Goal: Task Accomplishment & Management: Complete application form

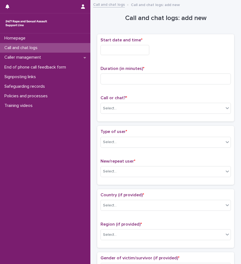
click at [39, 46] on p "Call and chat logs" at bounding box center [22, 47] width 40 height 5
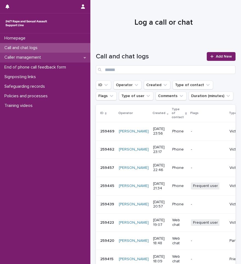
click at [55, 55] on div "Caller management" at bounding box center [45, 58] width 90 height 10
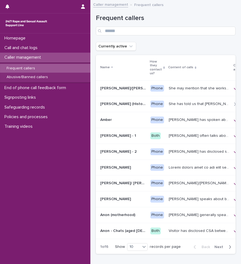
click at [41, 69] on div "Frequent callers" at bounding box center [45, 68] width 90 height 9
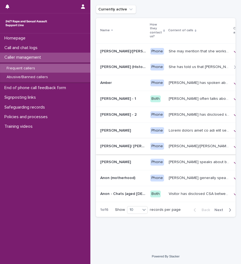
scroll to position [41, 0]
click at [229, 211] on icon "button" at bounding box center [230, 209] width 2 height 3
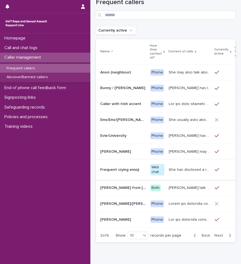
scroll to position [43, 0]
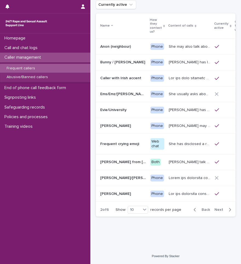
click at [229, 211] on icon "button" at bounding box center [230, 209] width 2 height 3
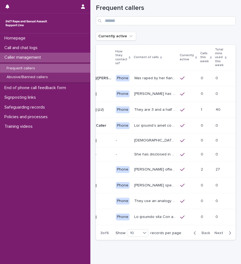
scroll to position [0, 41]
click at [229, 236] on icon "button" at bounding box center [230, 233] width 2 height 5
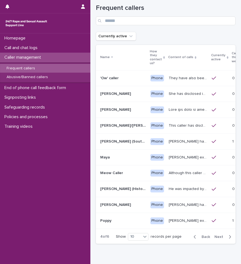
scroll to position [0, 3]
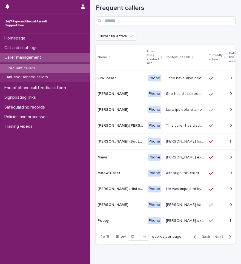
click at [229, 239] on icon "button" at bounding box center [230, 236] width 2 height 5
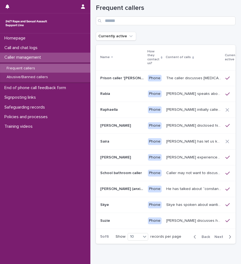
click at [222, 237] on span "Next" at bounding box center [221, 237] width 12 height 4
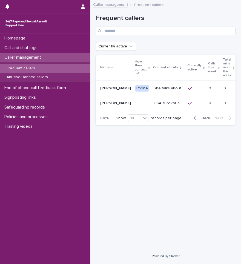
click at [198, 117] on div "button" at bounding box center [196, 118] width 5 height 5
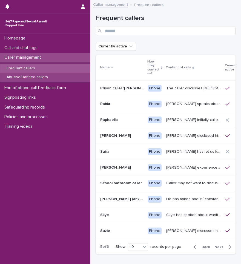
click at [33, 78] on p "Abusive/Banned callers" at bounding box center [27, 77] width 50 height 5
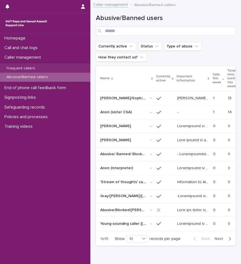
click at [229, 241] on icon "button" at bounding box center [230, 238] width 2 height 5
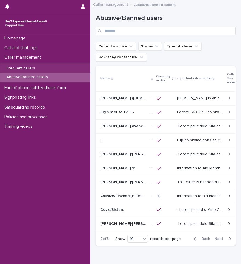
click at [229, 241] on icon "button" at bounding box center [230, 238] width 2 height 5
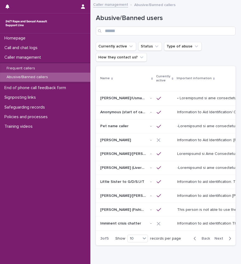
click at [229, 241] on icon "button" at bounding box center [230, 238] width 2 height 5
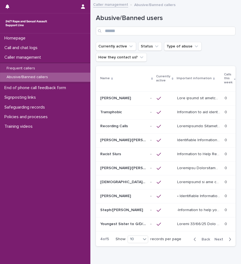
click at [229, 242] on icon "button" at bounding box center [230, 239] width 2 height 5
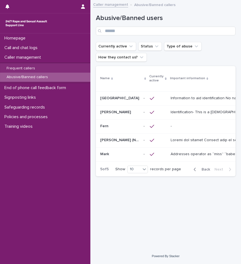
click at [196, 170] on icon "button" at bounding box center [195, 169] width 2 height 5
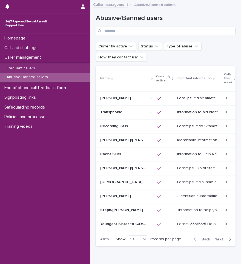
click at [194, 242] on div "button" at bounding box center [196, 239] width 5 height 5
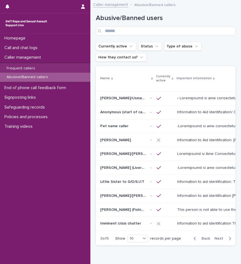
click at [194, 241] on div "button" at bounding box center [196, 238] width 5 height 5
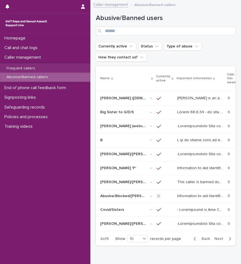
click at [194, 241] on div "button" at bounding box center [196, 238] width 5 height 5
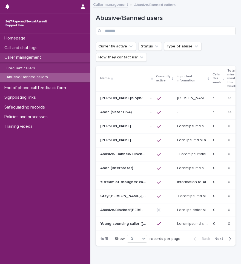
click at [36, 59] on p "Caller management" at bounding box center [23, 57] width 43 height 5
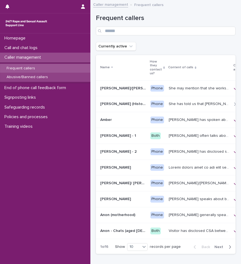
click at [47, 76] on p "Abusive/Banned callers" at bounding box center [27, 77] width 50 height 5
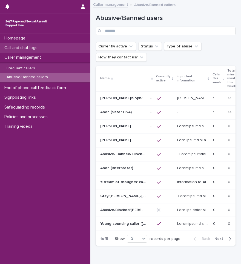
click at [41, 47] on p "Call and chat logs" at bounding box center [22, 47] width 40 height 5
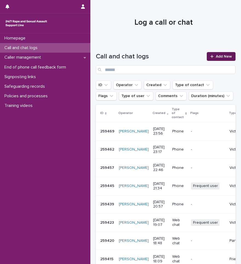
click at [211, 54] on link "Add New" at bounding box center [221, 56] width 29 height 9
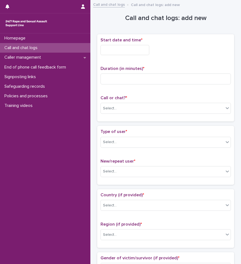
click at [131, 51] on input "text" at bounding box center [125, 50] width 49 height 10
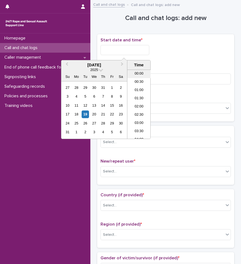
click at [140, 76] on li "00:00" at bounding box center [138, 74] width 23 height 8
click at [134, 53] on input "**********" at bounding box center [125, 50] width 49 height 10
type input "**********"
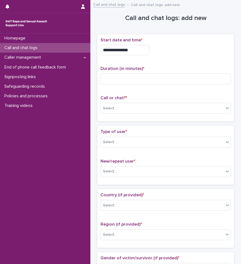
click at [166, 68] on p "Duration (in minutes) *" at bounding box center [166, 68] width 131 height 5
click at [154, 80] on input at bounding box center [166, 78] width 131 height 11
click at [126, 76] on input at bounding box center [166, 78] width 131 height 11
type input "**"
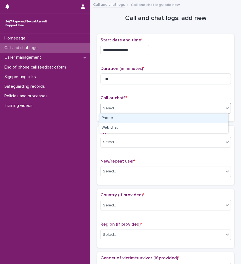
click at [125, 108] on div "Select..." at bounding box center [162, 108] width 123 height 9
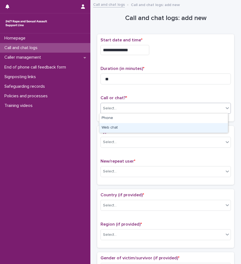
click at [116, 129] on div "Web chat" at bounding box center [164, 128] width 129 height 10
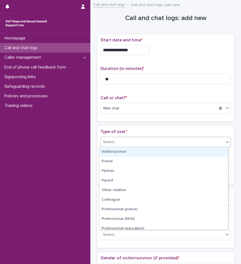
click at [116, 140] on div "Select..." at bounding box center [162, 142] width 123 height 9
click at [116, 152] on div "Victim/survivor" at bounding box center [164, 152] width 129 height 10
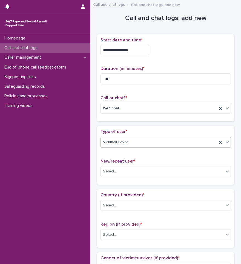
scroll to position [55, 0]
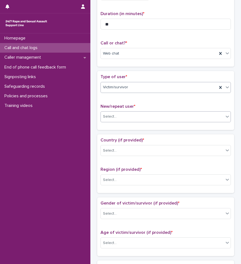
click at [121, 113] on div "Select..." at bounding box center [162, 116] width 123 height 9
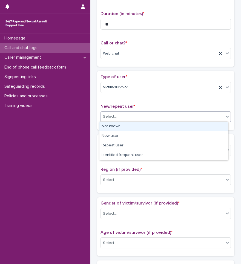
click at [119, 125] on div "Not known" at bounding box center [164, 127] width 129 height 10
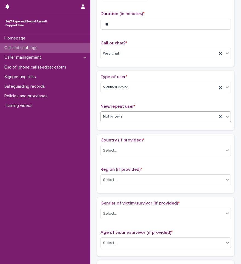
scroll to position [110, 0]
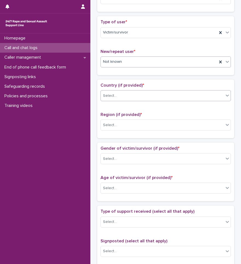
click at [121, 97] on div "Select..." at bounding box center [162, 95] width 123 height 9
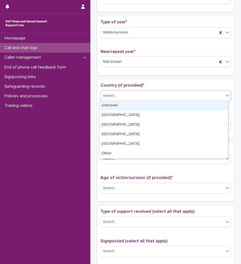
click at [116, 105] on div "Unknown" at bounding box center [164, 106] width 129 height 10
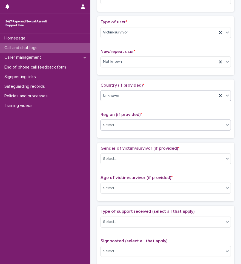
click at [117, 122] on input "text" at bounding box center [117, 124] width 1 height 5
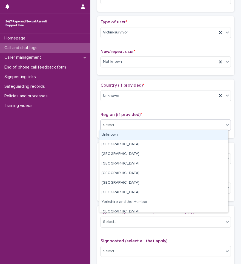
click at [120, 114] on span "Region (if provided) *" at bounding box center [121, 114] width 41 height 4
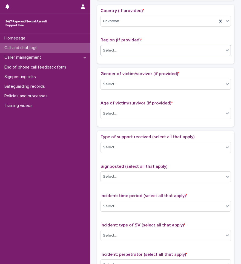
scroll to position [192, 0]
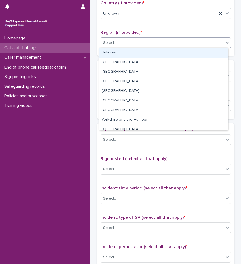
click at [123, 47] on div "Select..." at bounding box center [166, 42] width 131 height 11
click at [120, 51] on div "Unknown" at bounding box center [164, 53] width 129 height 10
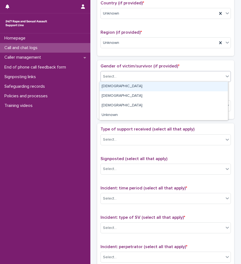
click at [124, 76] on div "Select..." at bounding box center [162, 76] width 123 height 9
click at [119, 85] on div "[DEMOGRAPHIC_DATA]" at bounding box center [164, 87] width 129 height 10
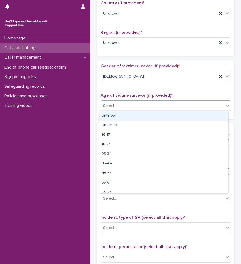
click at [133, 102] on div "Select..." at bounding box center [162, 105] width 123 height 9
click at [129, 114] on div "Unknown" at bounding box center [164, 116] width 129 height 10
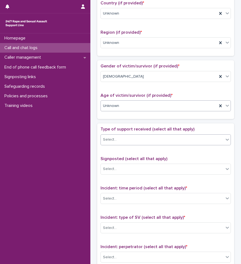
click at [130, 136] on div "Select..." at bounding box center [162, 139] width 123 height 9
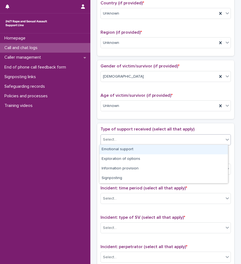
click at [128, 149] on div "Emotional support" at bounding box center [164, 150] width 129 height 10
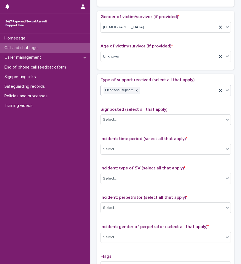
scroll to position [247, 0]
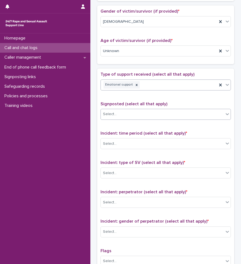
click at [128, 113] on div "Select..." at bounding box center [162, 114] width 123 height 9
click at [138, 104] on span "Signposted (select all that apply)" at bounding box center [134, 104] width 67 height 4
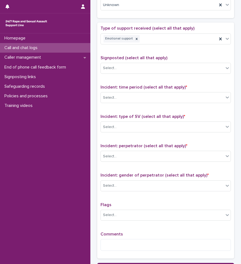
scroll to position [302, 0]
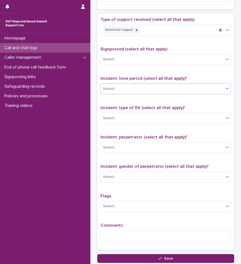
click at [129, 85] on div "Select..." at bounding box center [162, 88] width 123 height 9
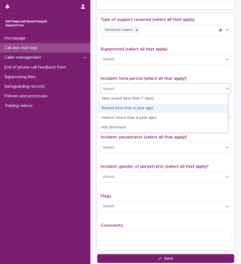
click at [127, 108] on div "Recent (less than a year ago)" at bounding box center [164, 109] width 129 height 10
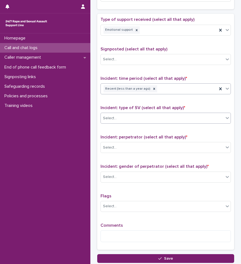
click at [126, 118] on div "Select..." at bounding box center [162, 118] width 123 height 9
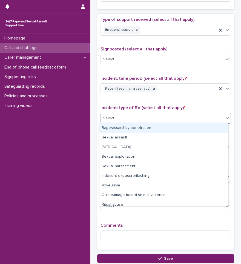
click at [122, 129] on div "Rape/assault by penetration" at bounding box center [164, 128] width 129 height 10
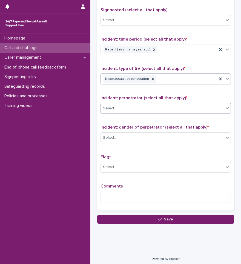
scroll to position [343, 0]
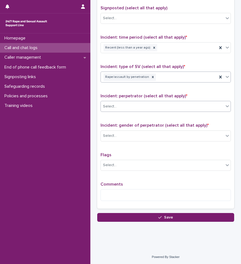
click at [123, 107] on div "Select..." at bounding box center [162, 106] width 123 height 9
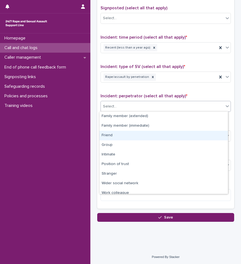
click at [122, 132] on div "Friend" at bounding box center [164, 136] width 129 height 10
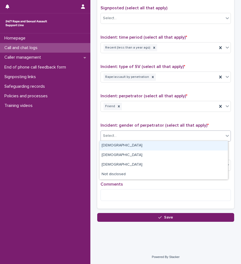
click at [123, 134] on div "Select..." at bounding box center [162, 135] width 123 height 9
click at [119, 147] on div "[DEMOGRAPHIC_DATA]" at bounding box center [164, 146] width 129 height 10
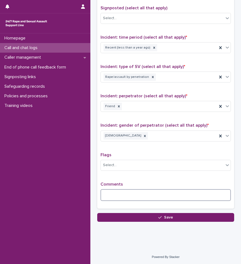
click at [112, 190] on textarea at bounding box center [166, 195] width 131 height 12
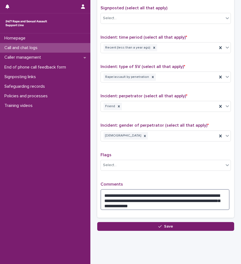
click at [178, 196] on textarea "**********" at bounding box center [165, 199] width 129 height 21
click at [139, 205] on textarea "**********" at bounding box center [165, 199] width 129 height 21
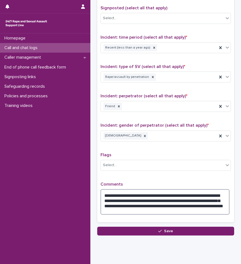
type textarea "**********"
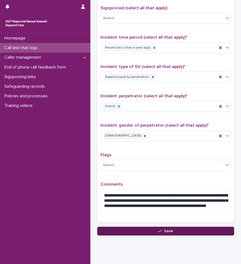
click at [167, 232] on span "Save" at bounding box center [168, 231] width 9 height 4
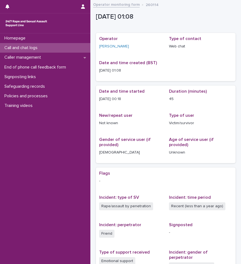
click at [41, 47] on p "Call and chat logs" at bounding box center [22, 47] width 40 height 5
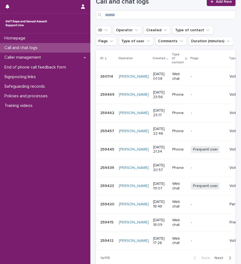
click at [49, 48] on div "Call and chat logs" at bounding box center [45, 48] width 90 height 10
click at [214, 4] on link "Add New" at bounding box center [221, 1] width 29 height 9
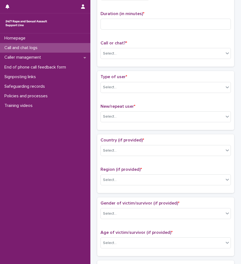
scroll to position [58, 0]
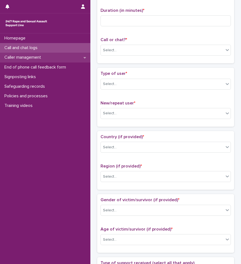
click at [36, 56] on p "Caller management" at bounding box center [23, 57] width 43 height 5
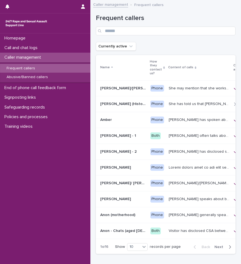
click at [41, 66] on div "Frequent callers" at bounding box center [45, 68] width 90 height 9
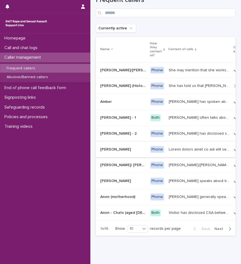
scroll to position [27, 0]
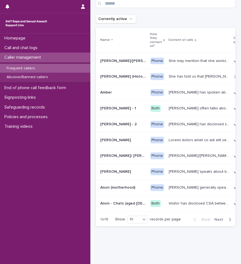
click at [229, 222] on icon "button" at bounding box center [230, 219] width 2 height 5
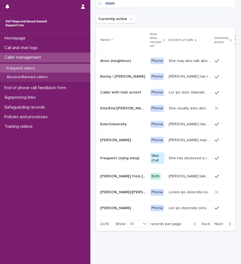
scroll to position [30, 0]
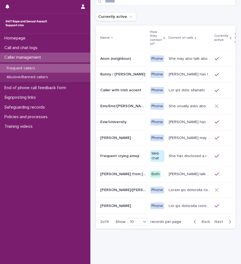
click at [194, 224] on div "button" at bounding box center [196, 221] width 5 height 5
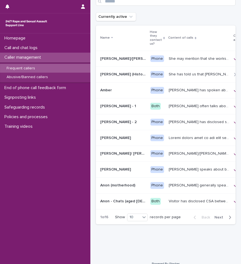
scroll to position [27, 0]
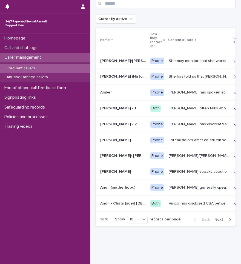
click at [35, 58] on p "Caller management" at bounding box center [23, 57] width 43 height 5
click at [37, 48] on p "Call and chat logs" at bounding box center [22, 47] width 40 height 5
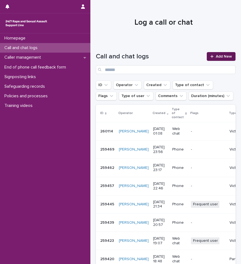
click at [207, 55] on link "Add New" at bounding box center [221, 56] width 29 height 9
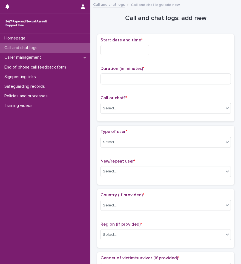
click at [132, 51] on input "text" at bounding box center [125, 50] width 49 height 10
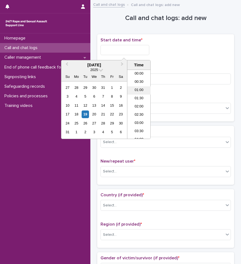
click at [137, 91] on li "01:00" at bounding box center [138, 90] width 23 height 8
click at [133, 51] on input "**********" at bounding box center [125, 50] width 49 height 10
type input "**********"
click at [188, 56] on div "**********" at bounding box center [166, 49] width 131 height 22
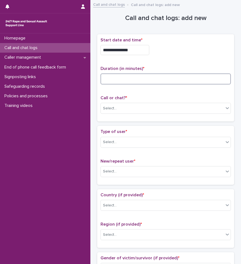
click at [140, 82] on input at bounding box center [166, 78] width 131 height 11
type input "**"
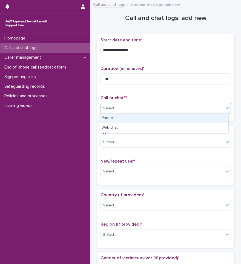
click at [143, 110] on div "Select..." at bounding box center [162, 108] width 123 height 9
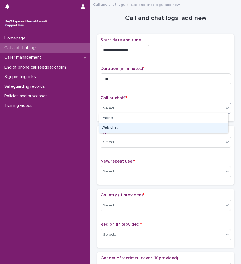
click at [134, 128] on div "Web chat" at bounding box center [164, 128] width 129 height 10
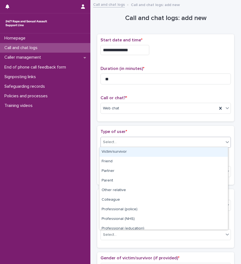
click at [129, 143] on div "Select..." at bounding box center [162, 142] width 123 height 9
click at [124, 154] on div "Victim/survivor" at bounding box center [164, 152] width 129 height 10
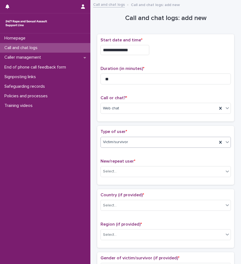
scroll to position [55, 0]
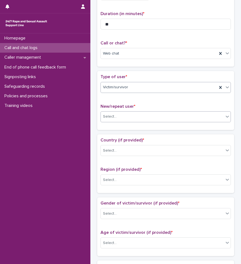
click at [125, 117] on div "Select..." at bounding box center [162, 116] width 123 height 9
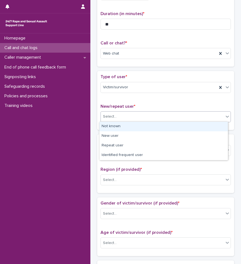
click at [120, 126] on div "Not known" at bounding box center [164, 127] width 129 height 10
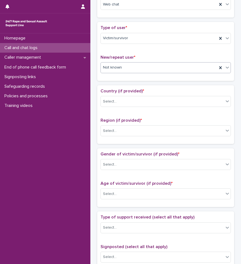
scroll to position [110, 0]
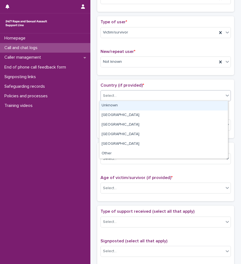
click at [122, 97] on div "Select..." at bounding box center [162, 95] width 123 height 9
click at [120, 105] on div "Unknown" at bounding box center [164, 106] width 129 height 10
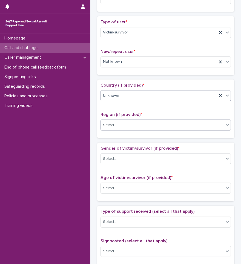
click at [120, 124] on div "Select..." at bounding box center [162, 125] width 123 height 9
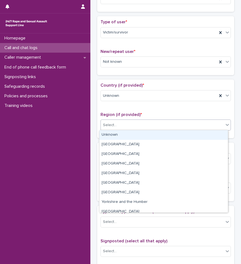
click at [118, 132] on div "Unknown" at bounding box center [164, 135] width 129 height 10
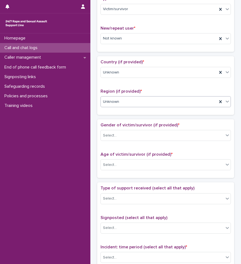
scroll to position [164, 0]
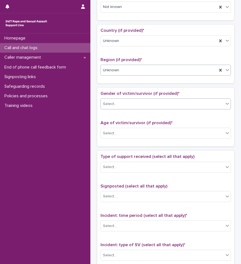
click at [124, 105] on div "Select..." at bounding box center [162, 104] width 123 height 9
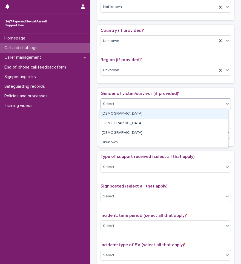
click at [115, 113] on div "[DEMOGRAPHIC_DATA]" at bounding box center [164, 114] width 129 height 10
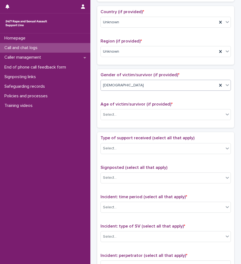
scroll to position [192, 0]
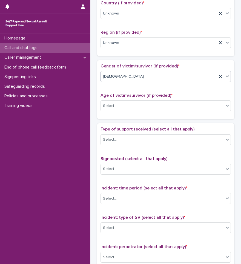
click at [136, 78] on div "[DEMOGRAPHIC_DATA]" at bounding box center [159, 76] width 117 height 9
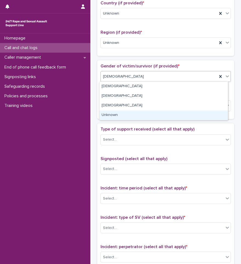
click at [115, 114] on div "Unknown" at bounding box center [164, 115] width 129 height 10
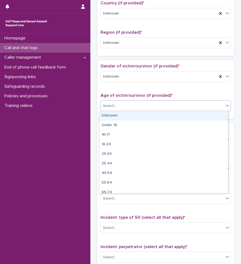
click at [125, 107] on div "Select..." at bounding box center [162, 105] width 123 height 9
click at [122, 115] on div "Unknown" at bounding box center [164, 116] width 129 height 10
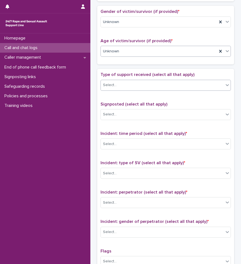
scroll to position [247, 0]
click at [127, 80] on div "Select..." at bounding box center [166, 85] width 131 height 11
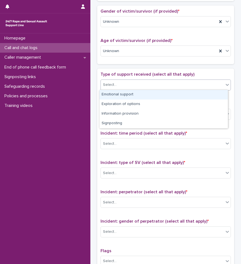
click at [121, 93] on div "Emotional support" at bounding box center [164, 95] width 129 height 10
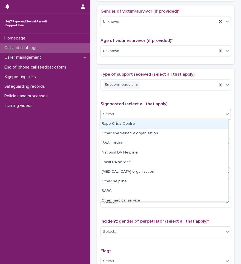
click at [122, 114] on div "Select..." at bounding box center [162, 114] width 123 height 9
click at [127, 101] on p "Signposted (select all that apply)" at bounding box center [166, 103] width 131 height 5
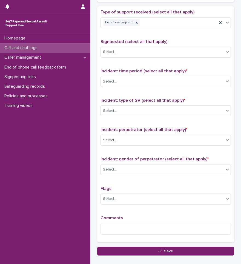
scroll to position [329, 0]
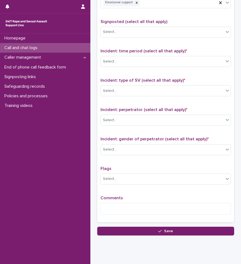
click at [125, 66] on div "Incident: time period (select all that apply) * Select..." at bounding box center [166, 60] width 131 height 23
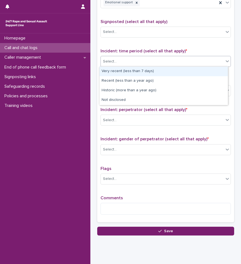
click at [124, 63] on div "Select..." at bounding box center [162, 61] width 123 height 9
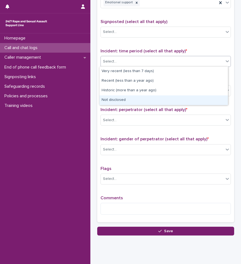
click at [120, 99] on div "Not disclosed" at bounding box center [164, 100] width 129 height 10
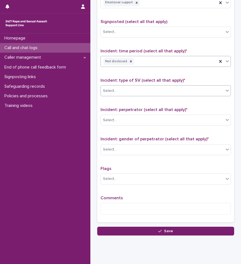
click at [169, 89] on div "Select..." at bounding box center [162, 90] width 123 height 9
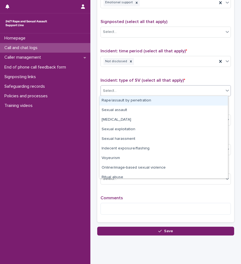
click at [119, 100] on div "Rape/assault by penetration" at bounding box center [164, 101] width 129 height 10
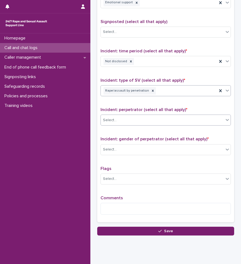
click at [124, 117] on div "Select..." at bounding box center [162, 120] width 123 height 9
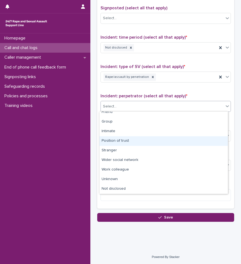
scroll to position [0, 0]
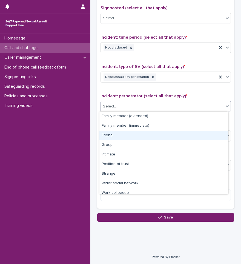
click at [117, 136] on div "Friend" at bounding box center [164, 136] width 129 height 10
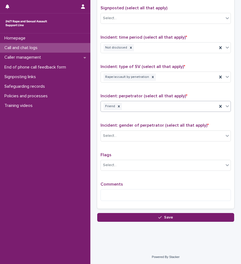
click at [117, 136] on div "Select..." at bounding box center [162, 135] width 123 height 9
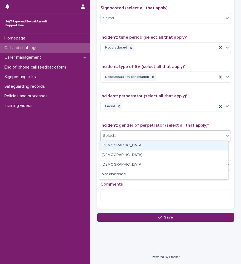
click at [111, 147] on div "[DEMOGRAPHIC_DATA]" at bounding box center [164, 146] width 129 height 10
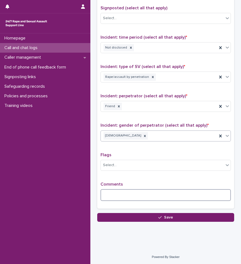
click at [119, 199] on textarea at bounding box center [166, 195] width 131 height 12
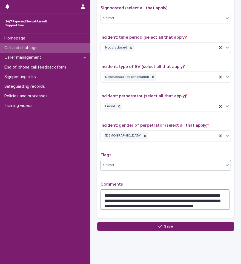
type textarea "**********"
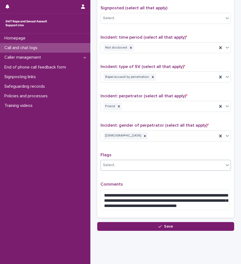
click at [168, 164] on div "Select..." at bounding box center [162, 165] width 123 height 9
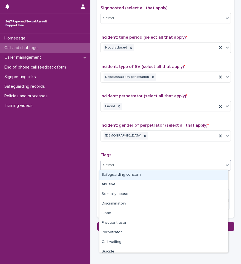
click at [164, 146] on div "**********" at bounding box center [166, 95] width 131 height 239
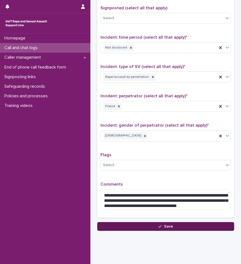
click at [164, 227] on span "Save" at bounding box center [168, 227] width 9 height 4
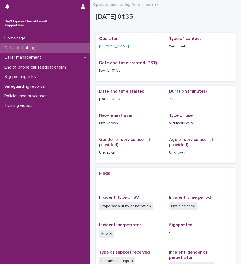
click at [52, 45] on div "Call and chat logs" at bounding box center [45, 48] width 90 height 10
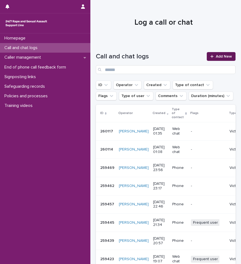
click at [211, 55] on div at bounding box center [213, 57] width 5 height 4
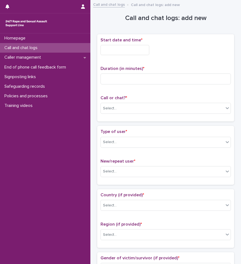
click at [131, 49] on input "text" at bounding box center [125, 50] width 49 height 10
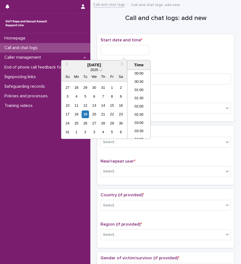
scroll to position [3, 0]
click at [138, 86] on li "01:00" at bounding box center [138, 88] width 23 height 8
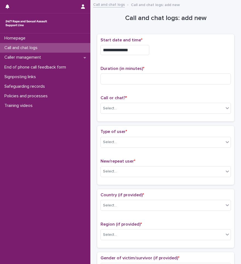
click at [134, 51] on input "**********" at bounding box center [125, 50] width 49 height 10
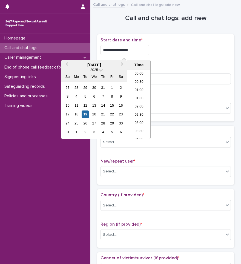
type input "**********"
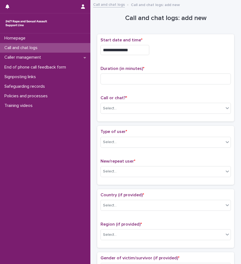
click at [161, 62] on div "**********" at bounding box center [166, 78] width 131 height 81
click at [140, 82] on input at bounding box center [166, 78] width 131 height 11
type input "**"
click at [131, 104] on div "Select..." at bounding box center [162, 108] width 123 height 9
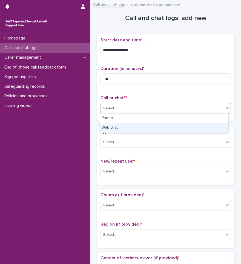
click at [118, 125] on div "Web chat" at bounding box center [164, 128] width 129 height 10
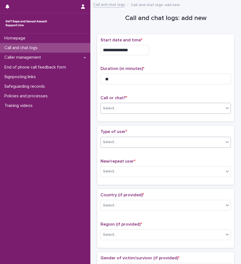
click at [114, 142] on div "Select..." at bounding box center [110, 142] width 14 height 6
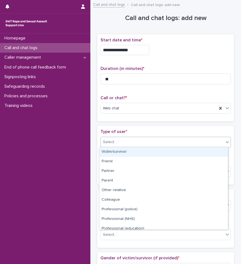
click at [118, 149] on div "Victim/survivor" at bounding box center [164, 152] width 129 height 10
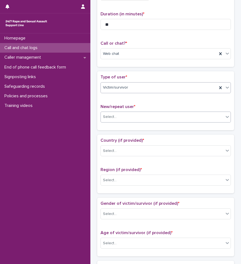
scroll to position [55, 0]
click at [133, 117] on div "Select..." at bounding box center [162, 116] width 123 height 9
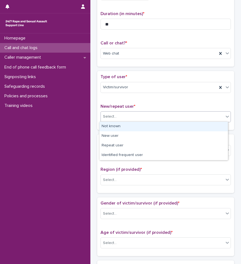
click at [126, 130] on div "Not known" at bounding box center [164, 127] width 129 height 10
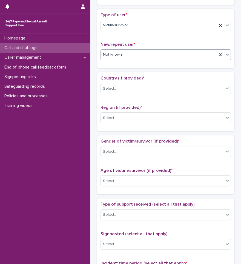
scroll to position [137, 0]
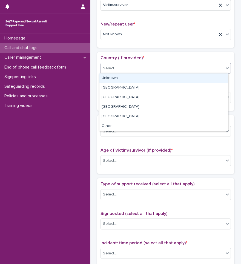
click at [134, 72] on div "Select..." at bounding box center [162, 68] width 123 height 9
click at [130, 79] on div "Unknown" at bounding box center [164, 78] width 129 height 10
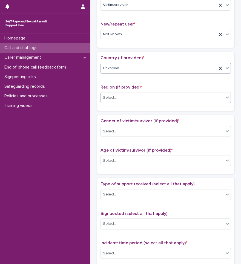
click at [133, 96] on div "Select..." at bounding box center [162, 97] width 123 height 9
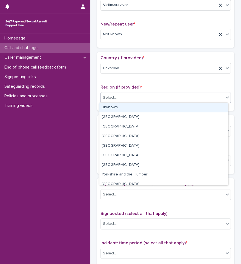
click at [123, 106] on div "Unknown" at bounding box center [164, 108] width 129 height 10
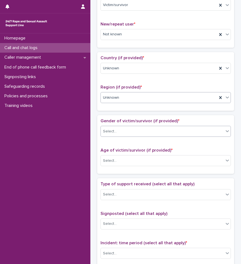
click at [126, 131] on div "Select..." at bounding box center [162, 131] width 123 height 9
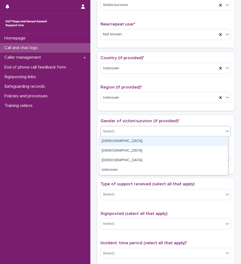
click at [121, 140] on div "[DEMOGRAPHIC_DATA]" at bounding box center [164, 142] width 129 height 10
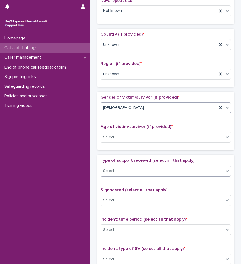
scroll to position [192, 0]
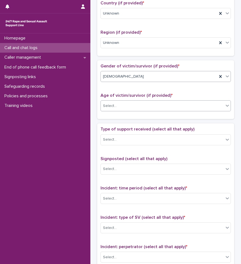
click at [128, 103] on div "Select..." at bounding box center [162, 105] width 123 height 9
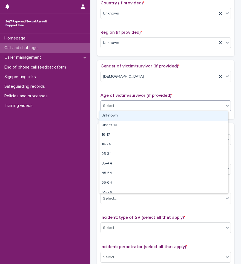
click at [118, 117] on div "Unknown" at bounding box center [164, 116] width 129 height 10
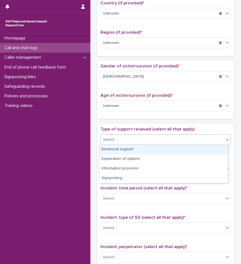
click at [120, 141] on div "Select..." at bounding box center [162, 139] width 123 height 9
click at [117, 148] on div "Emotional support" at bounding box center [164, 150] width 129 height 10
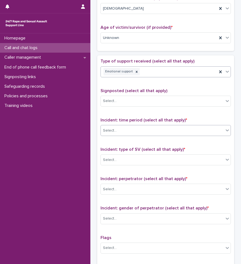
scroll to position [274, 0]
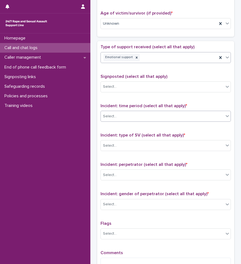
click at [124, 116] on div "Select..." at bounding box center [162, 116] width 123 height 9
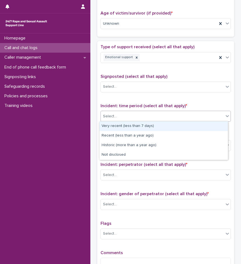
click at [122, 126] on div "Very recent (less than 7 days)" at bounding box center [164, 126] width 129 height 10
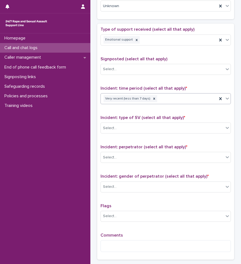
scroll to position [302, 0]
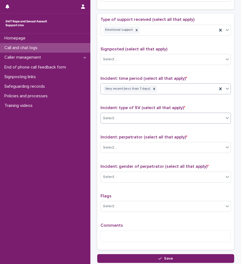
click at [122, 121] on div "Select..." at bounding box center [162, 118] width 123 height 9
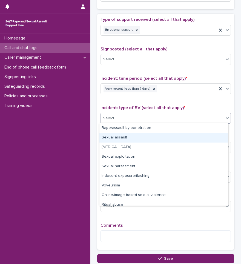
click at [129, 138] on div "Sexual assault" at bounding box center [164, 138] width 129 height 10
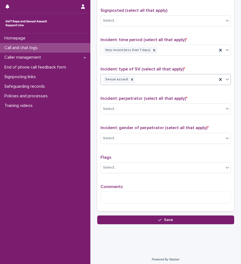
scroll to position [343, 0]
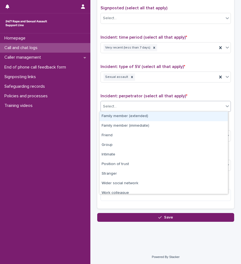
click at [131, 106] on div "Select..." at bounding box center [162, 106] width 123 height 9
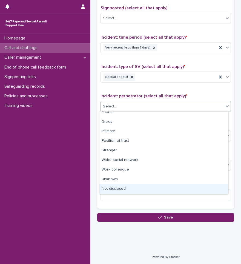
click at [122, 191] on div "Not disclosed" at bounding box center [164, 189] width 129 height 10
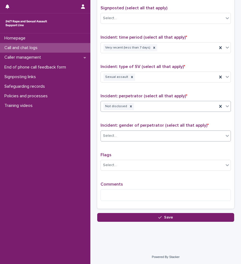
click at [132, 136] on div "Select..." at bounding box center [162, 135] width 123 height 9
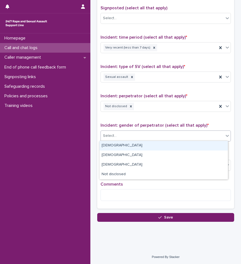
click at [125, 145] on div "[DEMOGRAPHIC_DATA]" at bounding box center [164, 146] width 129 height 10
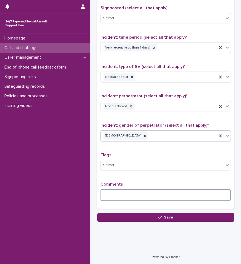
click at [125, 195] on textarea at bounding box center [166, 195] width 131 height 12
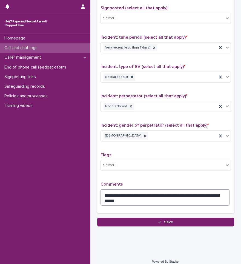
click at [126, 201] on textarea "**********" at bounding box center [165, 197] width 129 height 16
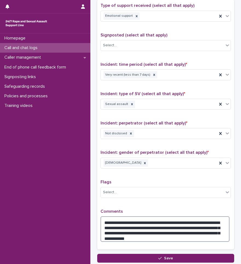
scroll to position [356, 0]
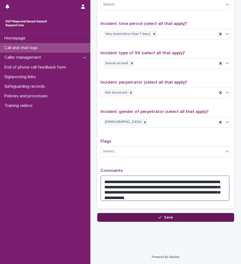
type textarea "**********"
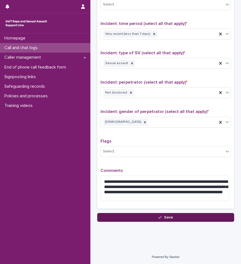
click at [171, 217] on button "Save" at bounding box center [165, 217] width 137 height 9
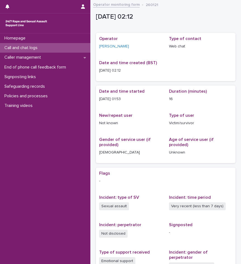
click at [63, 50] on div "Call and chat logs" at bounding box center [45, 48] width 90 height 10
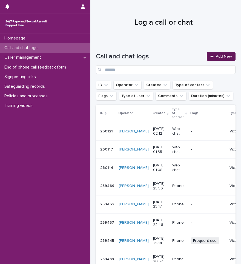
click at [207, 58] on link "Add New" at bounding box center [221, 56] width 29 height 9
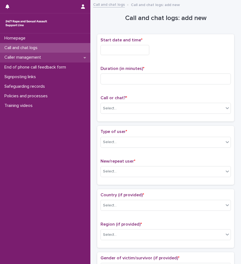
click at [41, 56] on p "Caller management" at bounding box center [23, 57] width 43 height 5
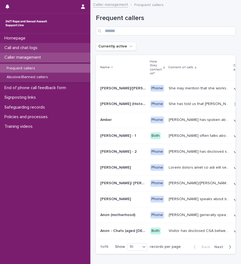
click at [39, 46] on p "Call and chat logs" at bounding box center [22, 47] width 40 height 5
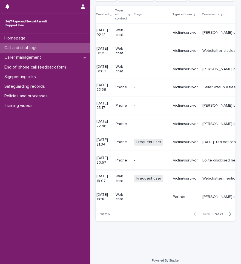
scroll to position [107, 0]
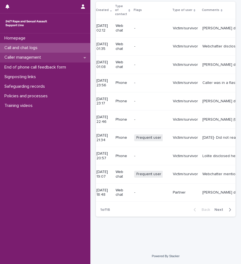
click at [44, 58] on p "Caller management" at bounding box center [23, 57] width 43 height 5
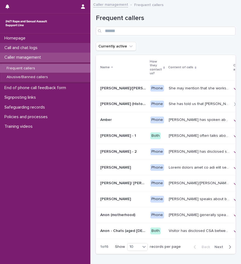
click at [39, 48] on p "Call and chat logs" at bounding box center [22, 47] width 40 height 5
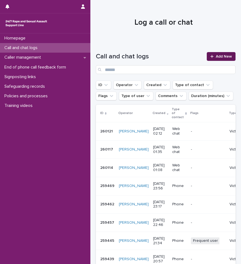
click at [228, 55] on span "Add New" at bounding box center [224, 57] width 16 height 4
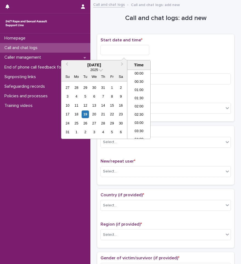
click at [117, 52] on input "text" at bounding box center [125, 50] width 49 height 10
click at [140, 88] on li "02:00" at bounding box center [138, 88] width 23 height 8
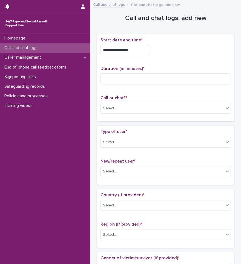
click at [132, 50] on input "**********" at bounding box center [125, 50] width 49 height 10
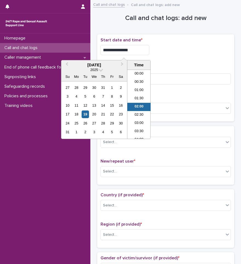
scroll to position [3, 0]
type input "**********"
click at [187, 66] on p "Duration (in minutes) *" at bounding box center [166, 68] width 131 height 5
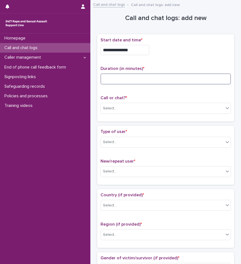
click at [177, 81] on input at bounding box center [166, 78] width 131 height 11
type input "**"
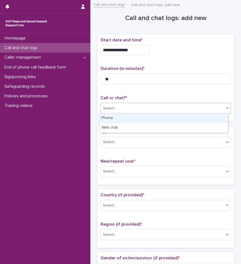
click at [178, 104] on div "Select..." at bounding box center [162, 108] width 123 height 9
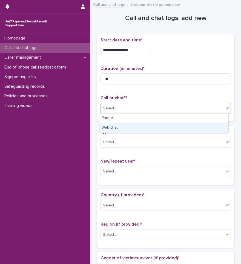
click at [146, 126] on div "Web chat" at bounding box center [164, 128] width 129 height 10
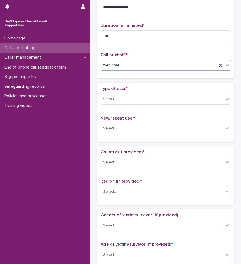
scroll to position [55, 0]
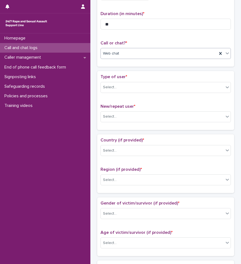
click at [148, 80] on div "Type of user * Select..." at bounding box center [166, 85] width 131 height 23
click at [147, 83] on div "Select..." at bounding box center [162, 87] width 123 height 9
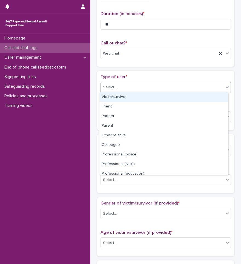
click at [142, 98] on div "Victim/survivor" at bounding box center [164, 97] width 129 height 10
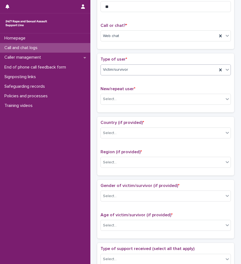
scroll to position [82, 0]
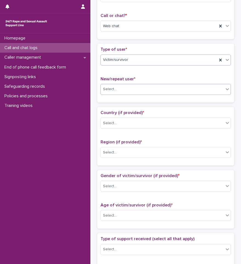
click at [143, 90] on div "Select..." at bounding box center [162, 89] width 123 height 9
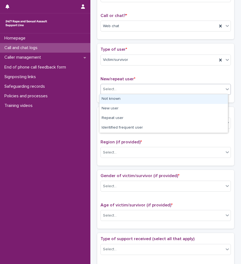
click at [130, 103] on div "Not known" at bounding box center [164, 99] width 129 height 10
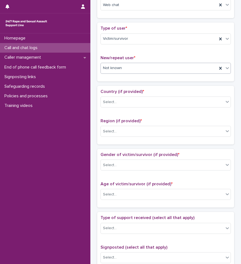
scroll to position [137, 0]
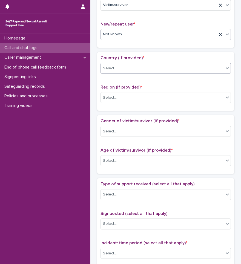
click at [138, 69] on div "Select..." at bounding box center [162, 68] width 123 height 9
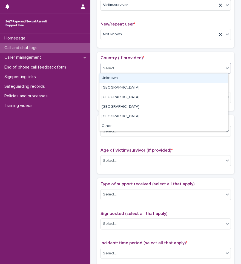
click at [133, 81] on div "Unknown" at bounding box center [164, 78] width 129 height 10
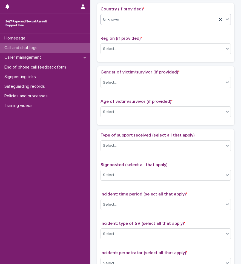
scroll to position [192, 0]
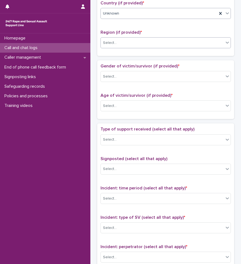
click at [131, 45] on div "Select..." at bounding box center [162, 42] width 123 height 9
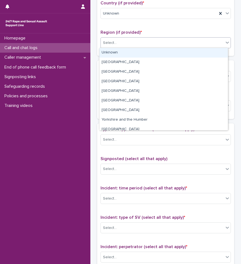
click at [128, 53] on div "Unknown" at bounding box center [164, 53] width 129 height 10
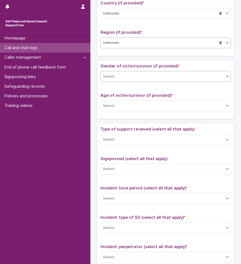
click at [126, 75] on div "Select..." at bounding box center [162, 76] width 123 height 9
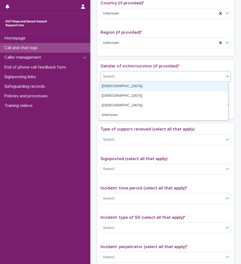
click at [117, 87] on div "[DEMOGRAPHIC_DATA]" at bounding box center [164, 87] width 129 height 10
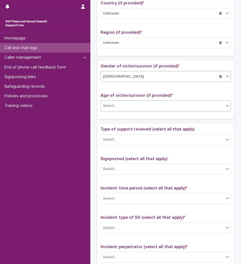
click at [118, 106] on div "Select..." at bounding box center [162, 105] width 123 height 9
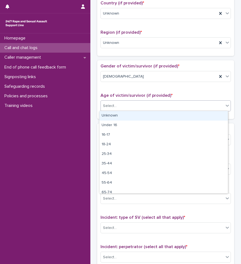
click at [118, 113] on div "Unknown" at bounding box center [164, 116] width 129 height 10
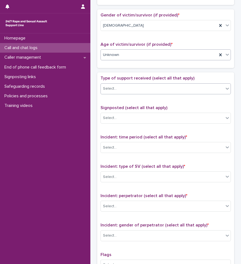
scroll to position [247, 0]
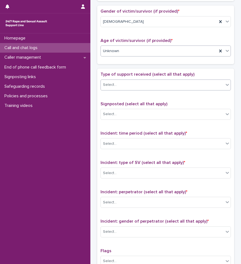
click at [123, 82] on div "Select..." at bounding box center [162, 84] width 123 height 9
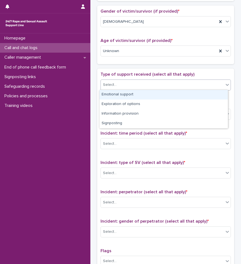
click at [118, 93] on div "Emotional support" at bounding box center [164, 95] width 129 height 10
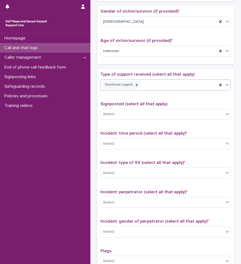
scroll to position [302, 0]
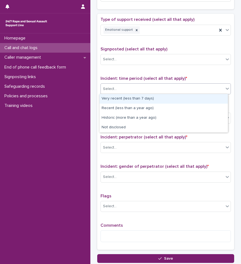
click at [120, 93] on div "Select..." at bounding box center [162, 88] width 123 height 9
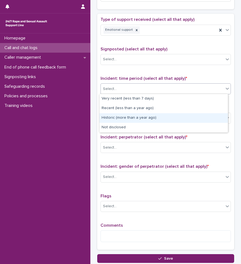
click at [120, 117] on div "Historic (more than a year ago)" at bounding box center [164, 118] width 129 height 10
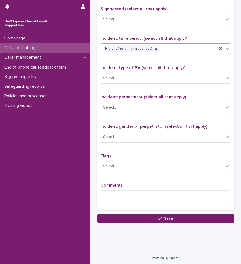
scroll to position [343, 0]
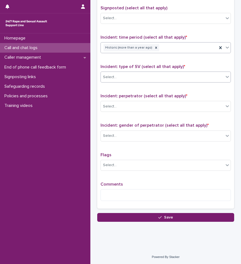
click at [131, 75] on div "Select..." at bounding box center [162, 77] width 123 height 9
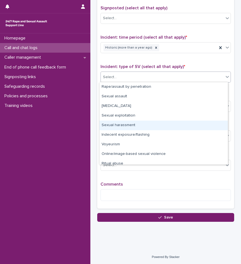
scroll to position [14, 0]
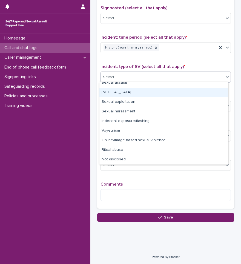
click at [121, 91] on div "[MEDICAL_DATA]" at bounding box center [164, 93] width 129 height 10
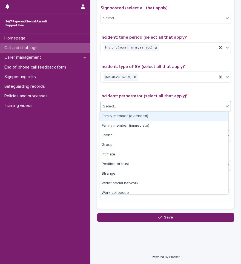
click at [123, 105] on div "Select..." at bounding box center [162, 106] width 123 height 9
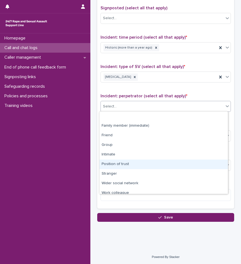
scroll to position [23, 0]
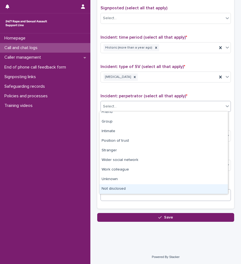
drag, startPoint x: 119, startPoint y: 172, endPoint x: 118, endPoint y: 188, distance: 15.9
click at [118, 188] on div "Not disclosed" at bounding box center [164, 189] width 129 height 10
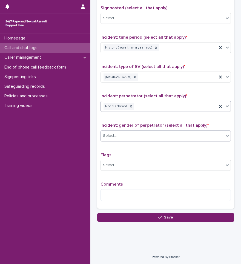
click at [127, 134] on div "Select..." at bounding box center [162, 135] width 123 height 9
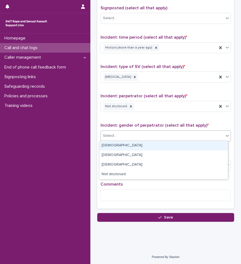
click at [118, 147] on div "[DEMOGRAPHIC_DATA]" at bounding box center [164, 146] width 129 height 10
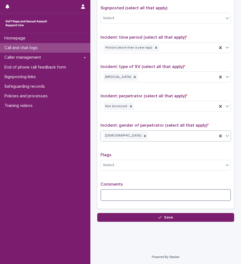
click at [118, 192] on textarea at bounding box center [166, 195] width 131 height 12
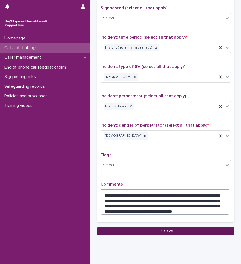
type textarea "**********"
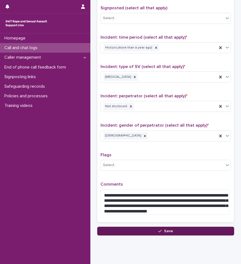
click at [172, 231] on button "Save" at bounding box center [165, 231] width 137 height 9
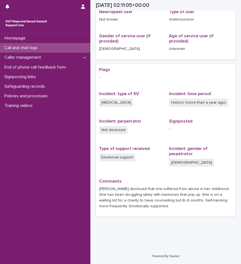
scroll to position [98, 0]
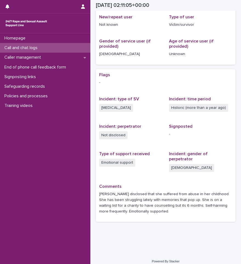
click at [23, 160] on div "Homepage Call and chat logs Caller management End of phone call feedback form S…" at bounding box center [45, 148] width 90 height 231
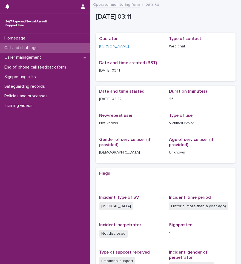
click at [42, 47] on p "Call and chat logs" at bounding box center [22, 47] width 40 height 5
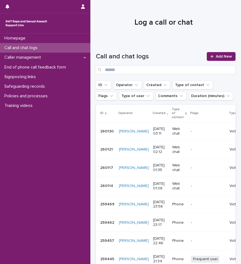
click at [44, 50] on div "Call and chat logs" at bounding box center [45, 48] width 90 height 10
click at [212, 58] on link "Add New" at bounding box center [221, 56] width 29 height 9
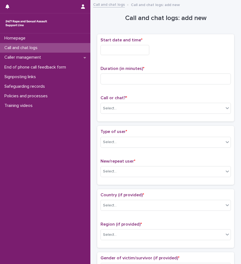
click at [125, 50] on input "text" at bounding box center [125, 50] width 49 height 10
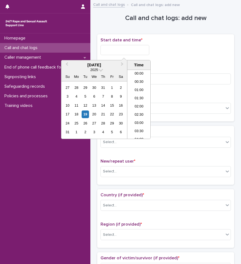
scroll to position [27, 0]
click at [139, 105] on li "03:30" at bounding box center [138, 104] width 23 height 8
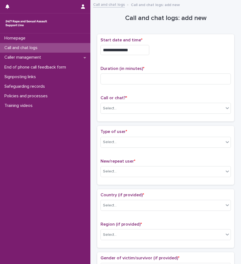
click at [132, 51] on input "**********" at bounding box center [125, 50] width 49 height 10
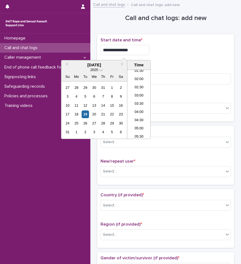
type input "**********"
click at [171, 59] on div "**********" at bounding box center [166, 78] width 131 height 81
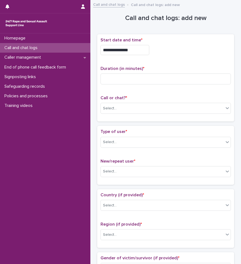
click at [171, 69] on p "Duration (in minutes) *" at bounding box center [166, 68] width 131 height 5
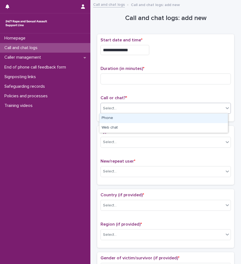
click at [151, 103] on div "Select..." at bounding box center [166, 108] width 131 height 11
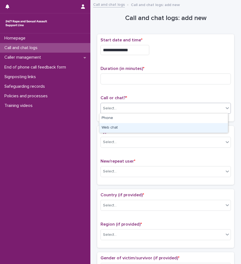
click at [130, 131] on div "Web chat" at bounding box center [164, 128] width 129 height 10
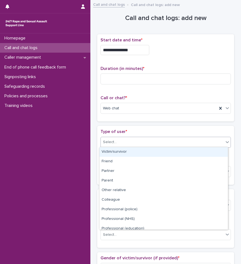
click at [127, 144] on div "Select..." at bounding box center [162, 142] width 123 height 9
click at [124, 153] on div "Victim/survivor" at bounding box center [164, 152] width 129 height 10
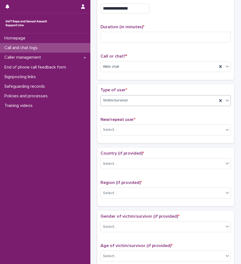
scroll to position [55, 0]
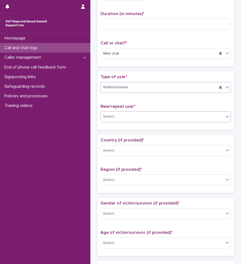
click at [121, 117] on div "Select..." at bounding box center [162, 116] width 123 height 9
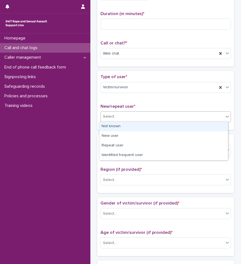
click at [118, 127] on div "Not known" at bounding box center [164, 127] width 129 height 10
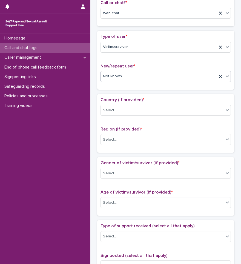
scroll to position [137, 0]
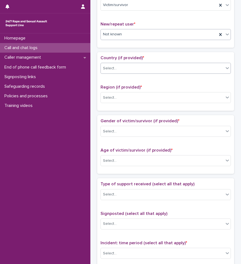
click at [115, 68] on div "Select..." at bounding box center [110, 69] width 14 height 6
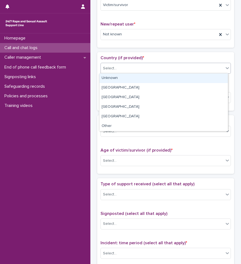
click at [113, 80] on div "Unknown" at bounding box center [164, 78] width 129 height 10
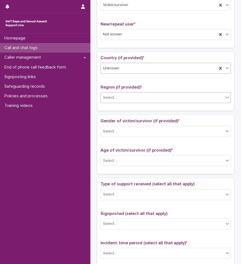
click at [118, 101] on div "Select..." at bounding box center [162, 97] width 123 height 9
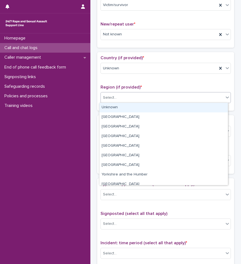
click at [117, 107] on div "Unknown" at bounding box center [164, 108] width 129 height 10
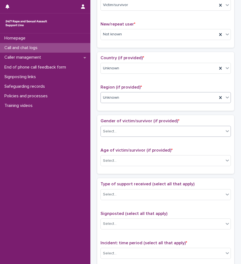
click at [118, 128] on div "Select..." at bounding box center [162, 131] width 123 height 9
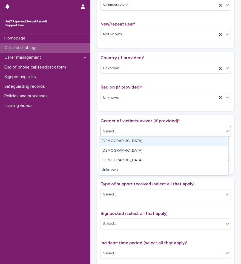
click at [118, 141] on div "[DEMOGRAPHIC_DATA]" at bounding box center [164, 142] width 129 height 10
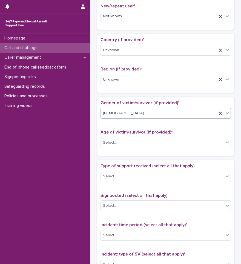
scroll to position [192, 0]
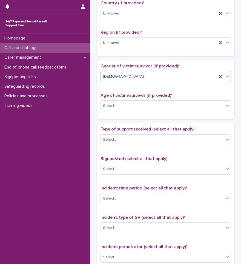
click at [137, 79] on div "[DEMOGRAPHIC_DATA]" at bounding box center [159, 76] width 117 height 9
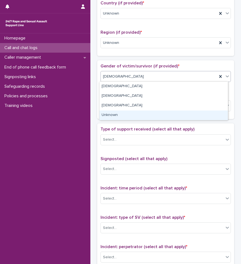
click at [117, 112] on div "Unknown" at bounding box center [164, 115] width 129 height 10
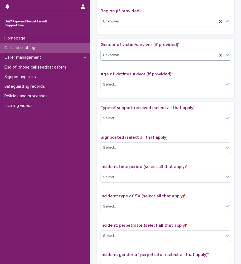
scroll to position [247, 0]
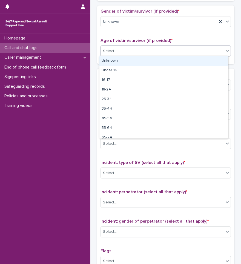
click at [127, 53] on div "Select..." at bounding box center [162, 51] width 123 height 9
click at [124, 63] on div "Unknown" at bounding box center [164, 61] width 129 height 10
click at [128, 54] on div "Unknown" at bounding box center [159, 51] width 117 height 9
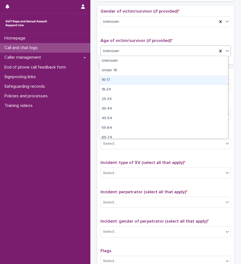
click at [119, 78] on div "16-17" at bounding box center [164, 80] width 129 height 10
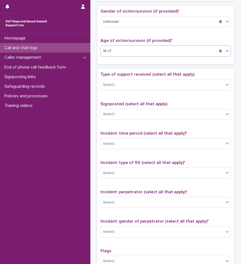
click at [133, 50] on div "16-17" at bounding box center [159, 51] width 117 height 9
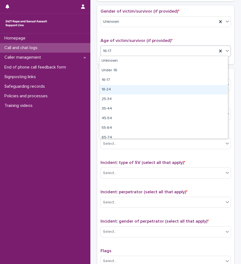
click at [114, 90] on div "18-24" at bounding box center [164, 90] width 129 height 10
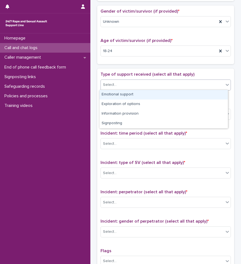
click at [127, 82] on div "Select..." at bounding box center [162, 84] width 123 height 9
click at [120, 97] on div "Emotional support" at bounding box center [164, 95] width 129 height 10
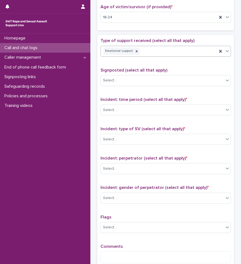
scroll to position [329, 0]
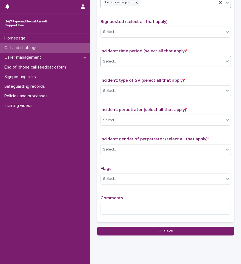
click at [127, 64] on div "Select..." at bounding box center [162, 61] width 123 height 9
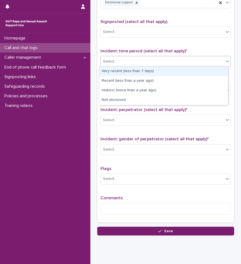
click at [119, 70] on div "Very recent (less than 7 days)" at bounding box center [164, 72] width 129 height 10
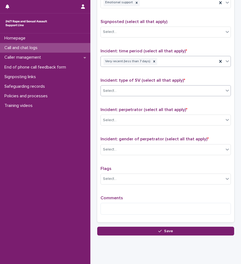
click at [117, 89] on div "Select..." at bounding box center [162, 90] width 123 height 9
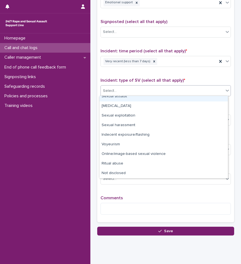
scroll to position [0, 0]
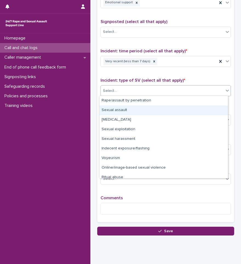
click at [121, 110] on div "Sexual assault" at bounding box center [164, 111] width 129 height 10
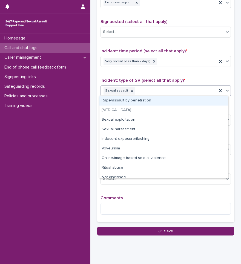
click at [159, 92] on div "Sexual assault" at bounding box center [159, 91] width 117 height 10
click at [147, 101] on div "Rape/assault by penetration" at bounding box center [164, 101] width 129 height 10
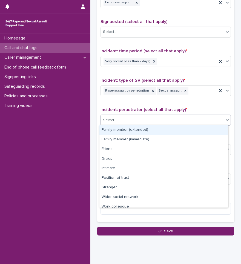
click at [126, 123] on div "Select..." at bounding box center [162, 120] width 123 height 9
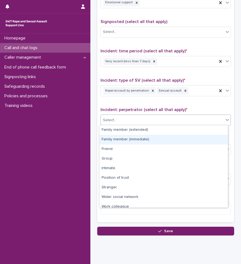
click at [128, 140] on div "Family member (immediate)" at bounding box center [164, 140] width 129 height 10
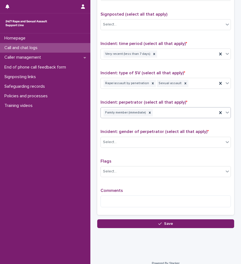
scroll to position [343, 0]
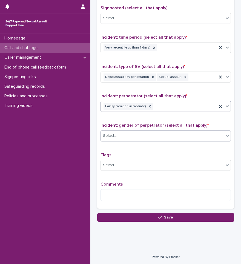
click at [126, 137] on div "Select..." at bounding box center [162, 135] width 123 height 9
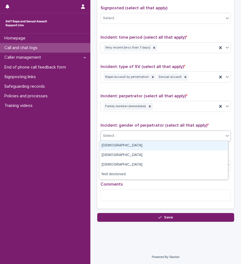
click at [120, 146] on div "[DEMOGRAPHIC_DATA]" at bounding box center [164, 146] width 129 height 10
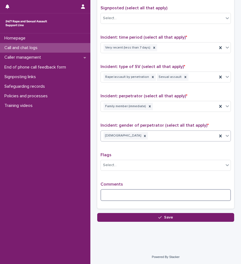
click at [122, 192] on textarea at bounding box center [166, 195] width 131 height 12
drag, startPoint x: 123, startPoint y: 188, endPoint x: 126, endPoint y: 195, distance: 7.2
click at [123, 189] on textarea at bounding box center [166, 195] width 131 height 12
click at [164, 198] on textarea "**********" at bounding box center [165, 195] width 129 height 12
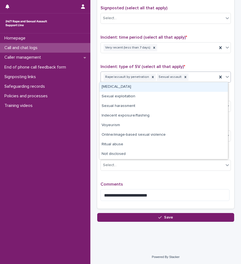
click at [198, 80] on div "Rape/assault by penetration Sexual assault" at bounding box center [159, 77] width 117 height 10
click at [159, 87] on div "[MEDICAL_DATA]" at bounding box center [164, 87] width 129 height 10
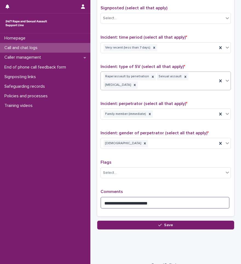
click at [152, 202] on textarea "**********" at bounding box center [165, 203] width 129 height 12
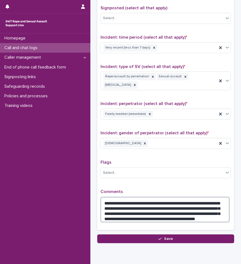
type textarea "**********"
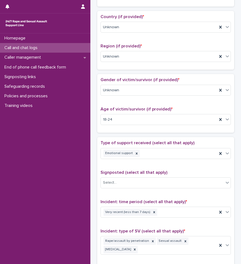
scroll to position [0, 0]
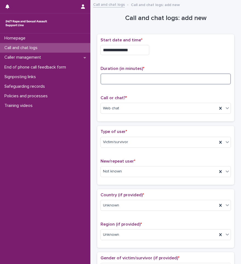
click at [154, 76] on input at bounding box center [166, 78] width 131 height 11
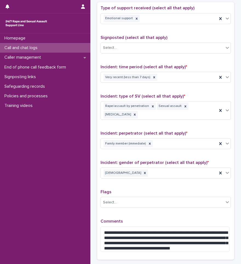
scroll to position [364, 0]
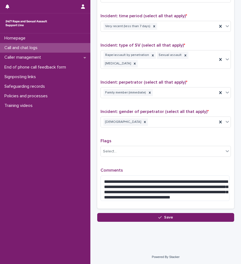
type input "**"
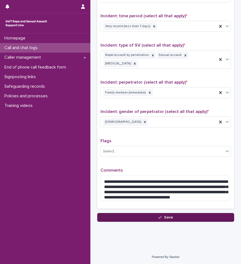
click at [143, 213] on button "Save" at bounding box center [165, 217] width 137 height 9
